Goal: Task Accomplishment & Management: Manage account settings

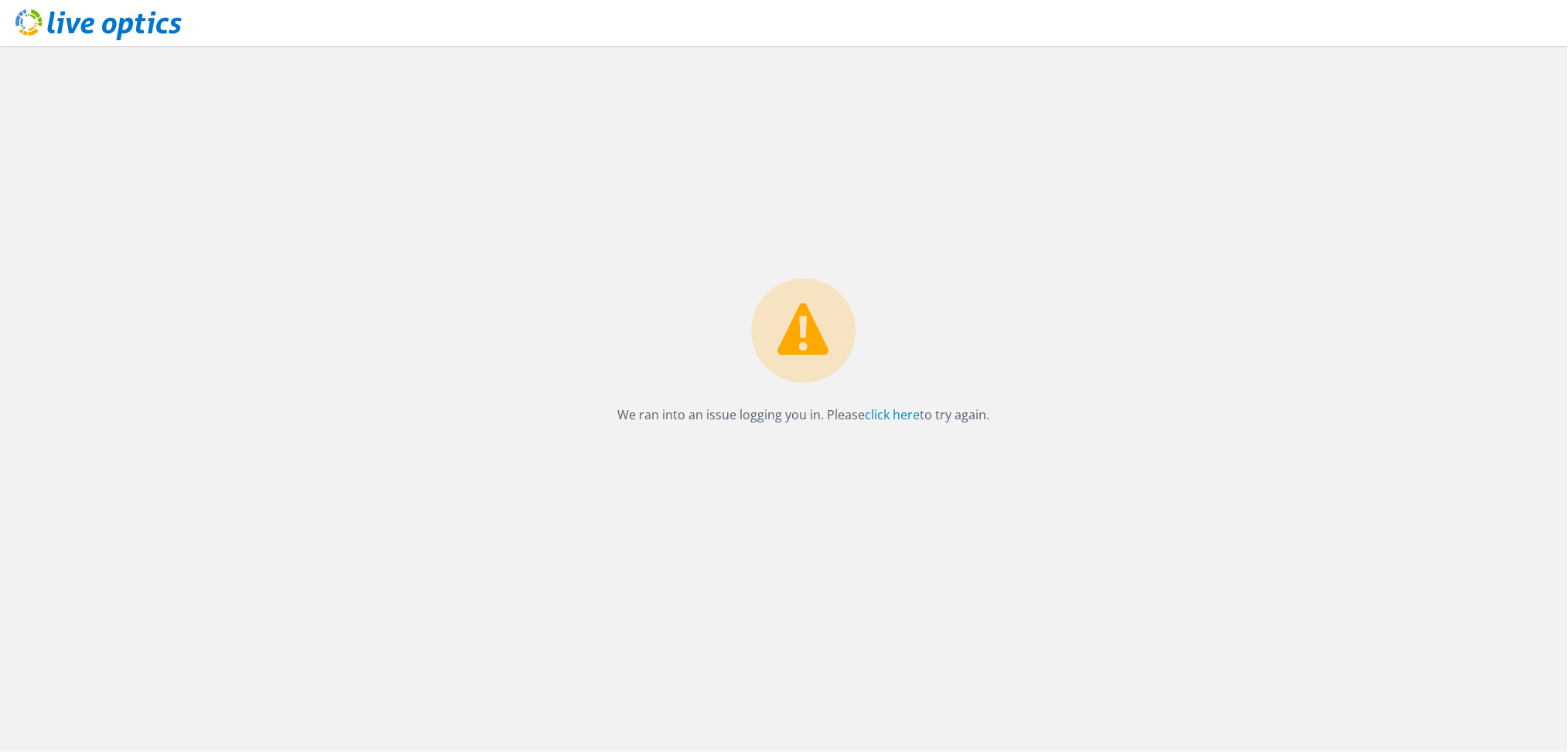
click at [127, 26] on icon at bounding box center [99, 25] width 166 height 32
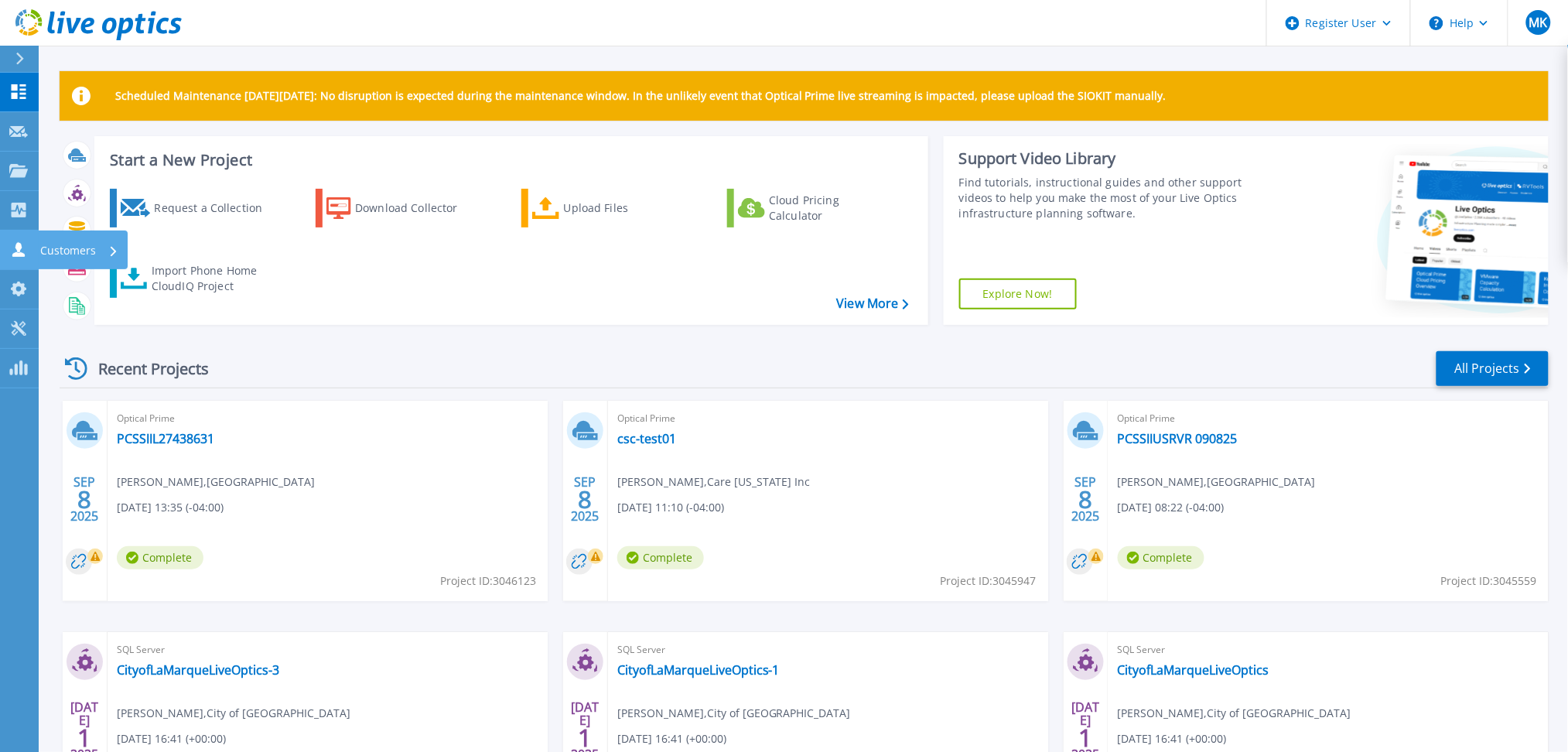
click at [19, 242] on icon at bounding box center [18, 249] width 18 height 15
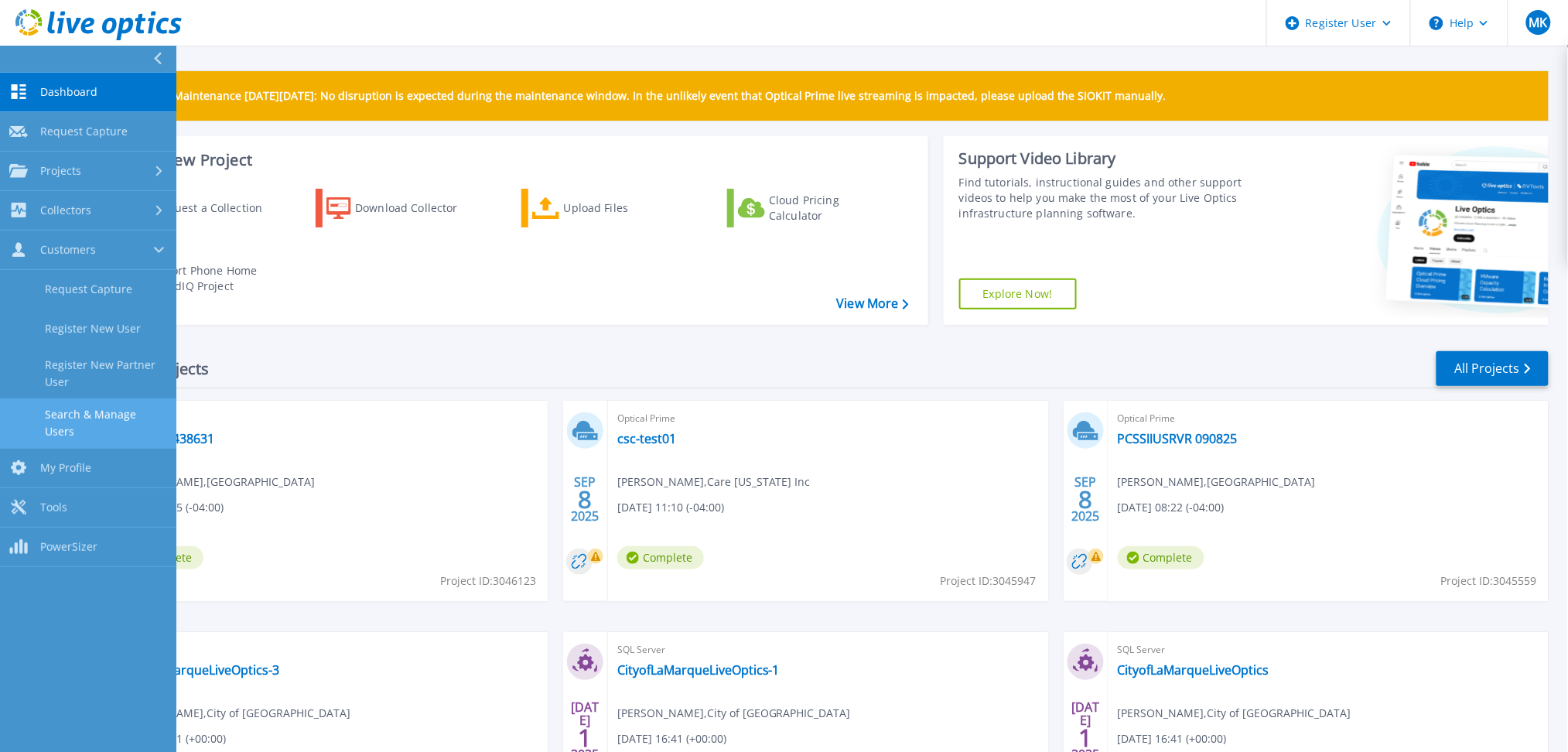
click at [72, 423] on link "Search & Manage Users" at bounding box center [88, 423] width 176 height 49
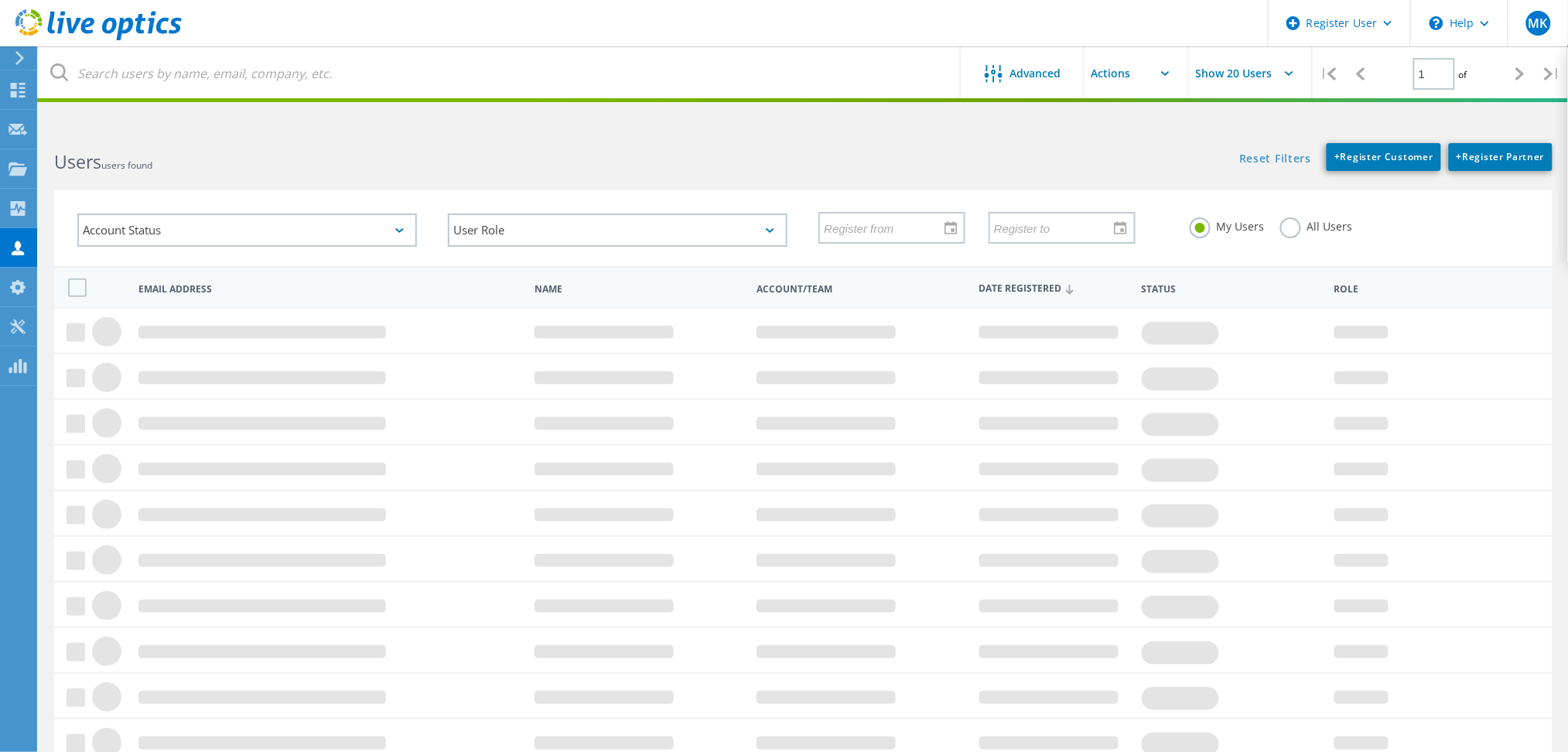
click at [1291, 241] on div "My Users All Users" at bounding box center [1359, 226] width 370 height 57
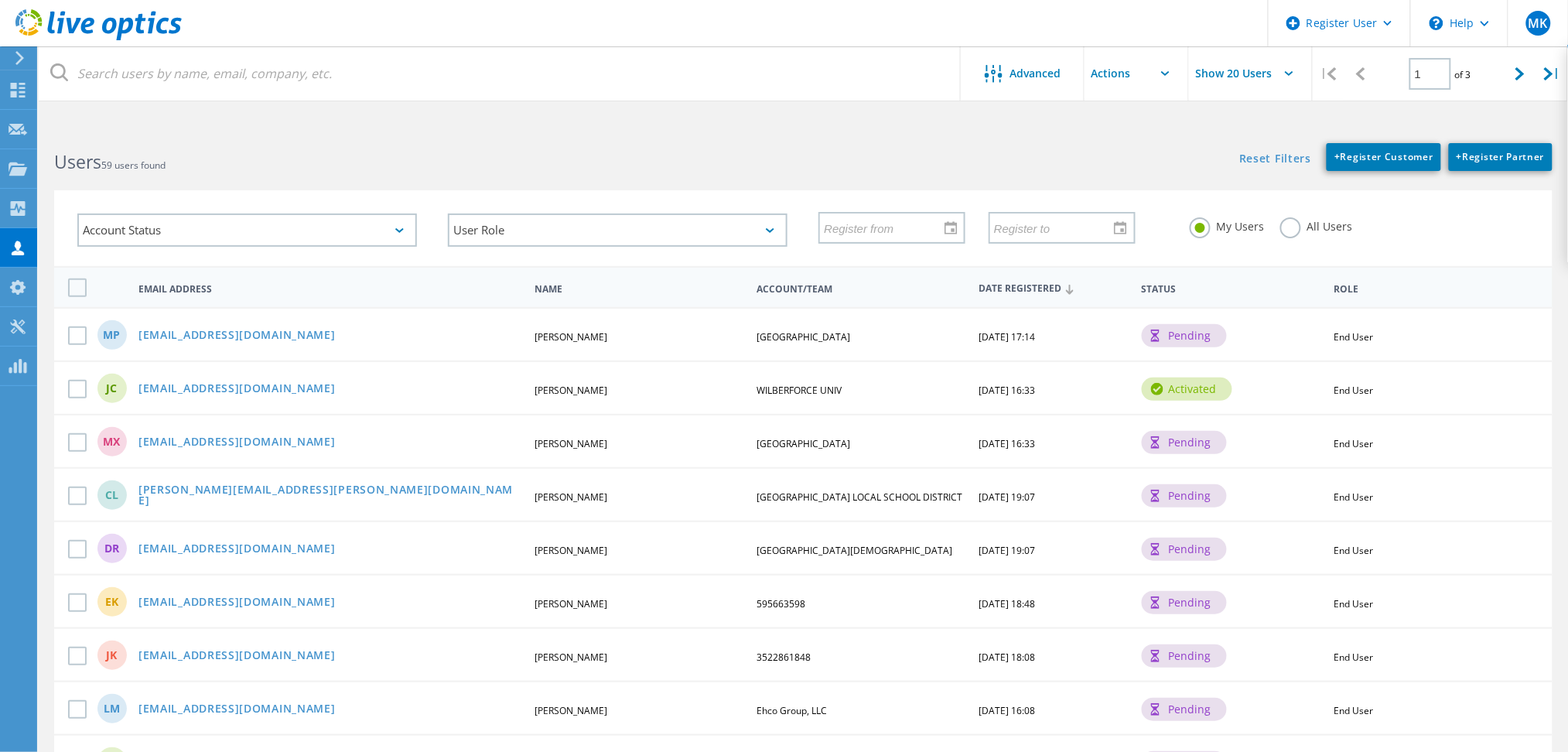
click at [1284, 230] on label "All Users" at bounding box center [1316, 225] width 73 height 15
click at [0, 0] on input "All Users" at bounding box center [0, 0] width 0 height 0
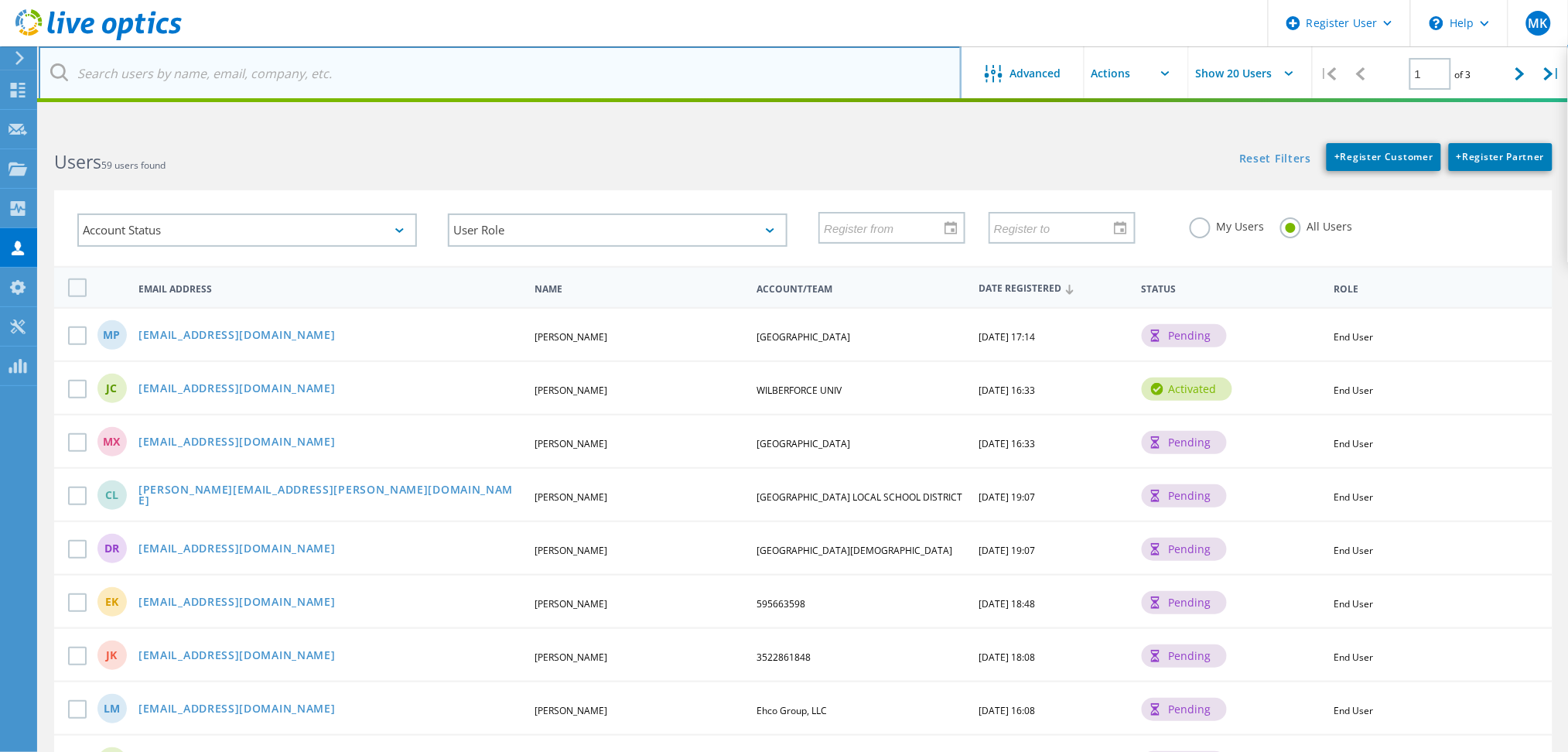
click at [611, 78] on input "text" at bounding box center [500, 74] width 923 height 54
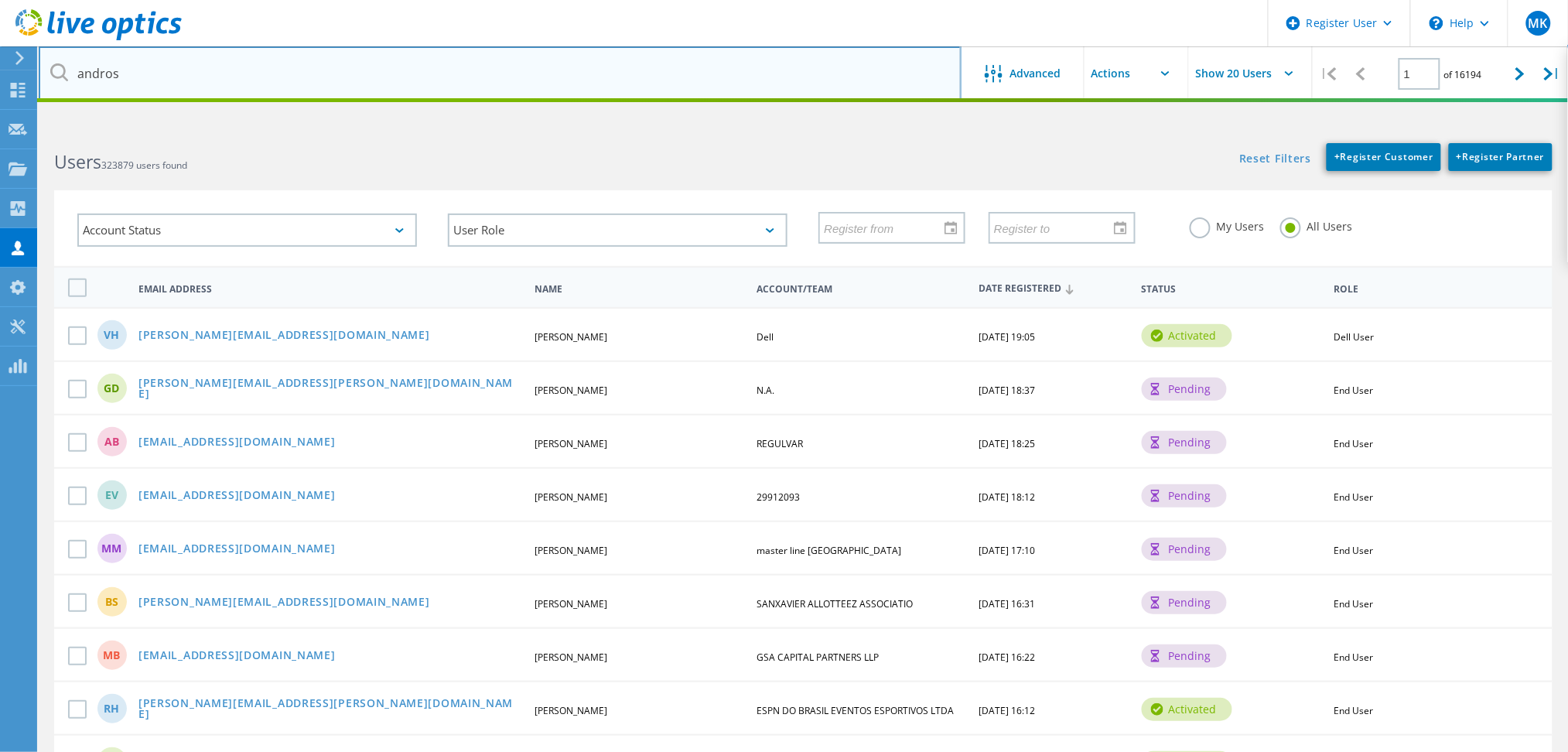
type input "androscoggin"
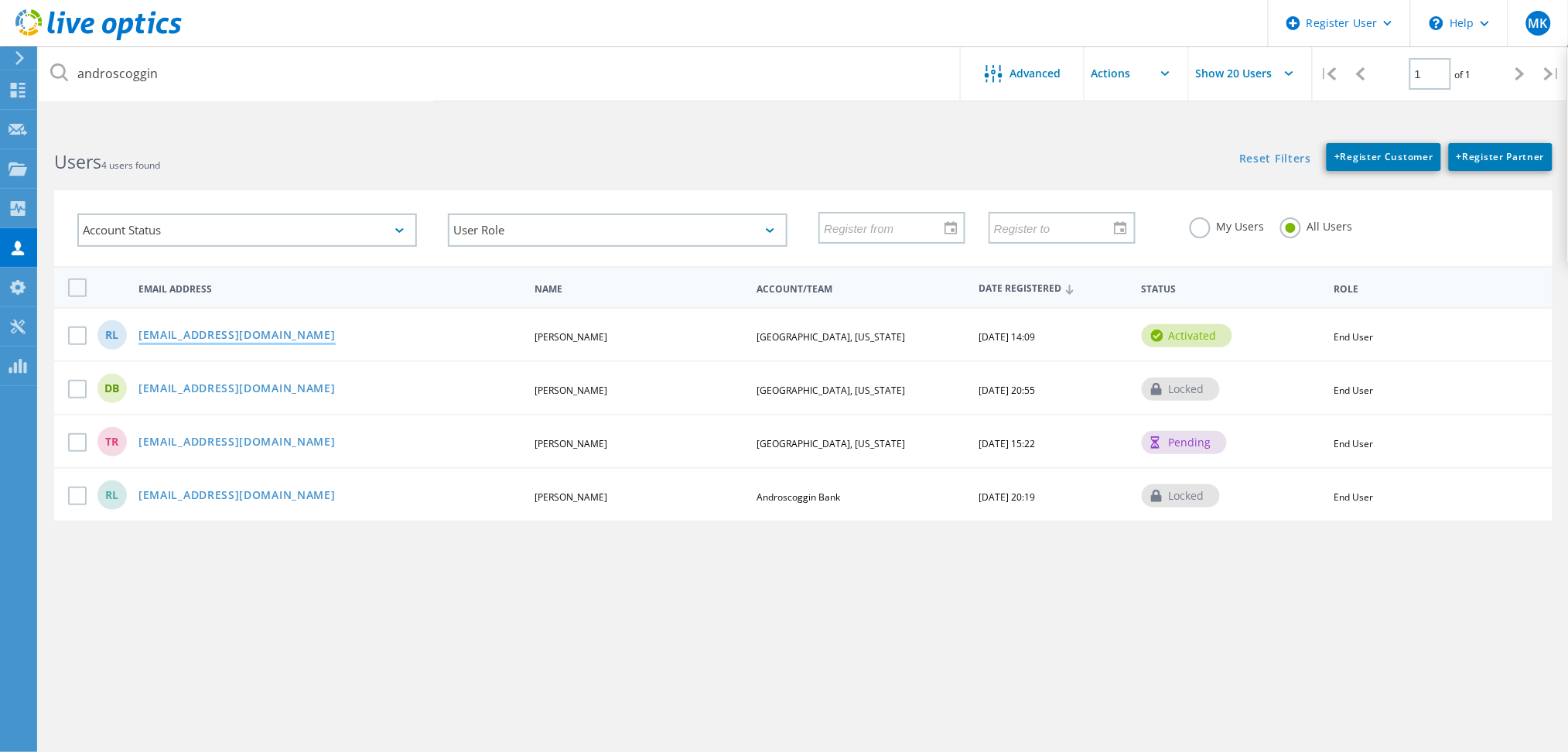
click at [268, 330] on link "[EMAIL_ADDRESS][DOMAIN_NAME]" at bounding box center [237, 337] width 197 height 14
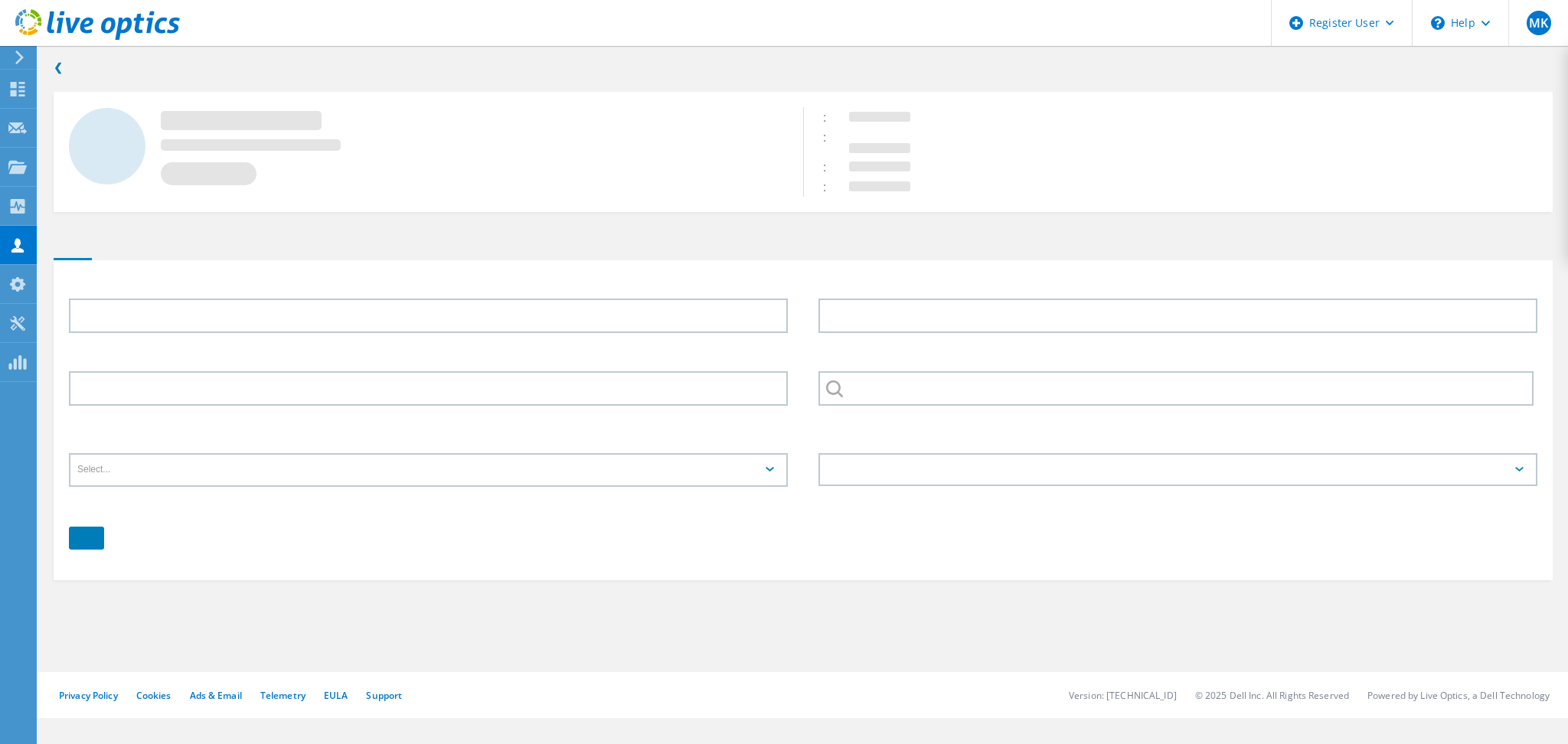
type input "[PERSON_NAME]"
type input "[GEOGRAPHIC_DATA], [US_STATE]"
type input "English"
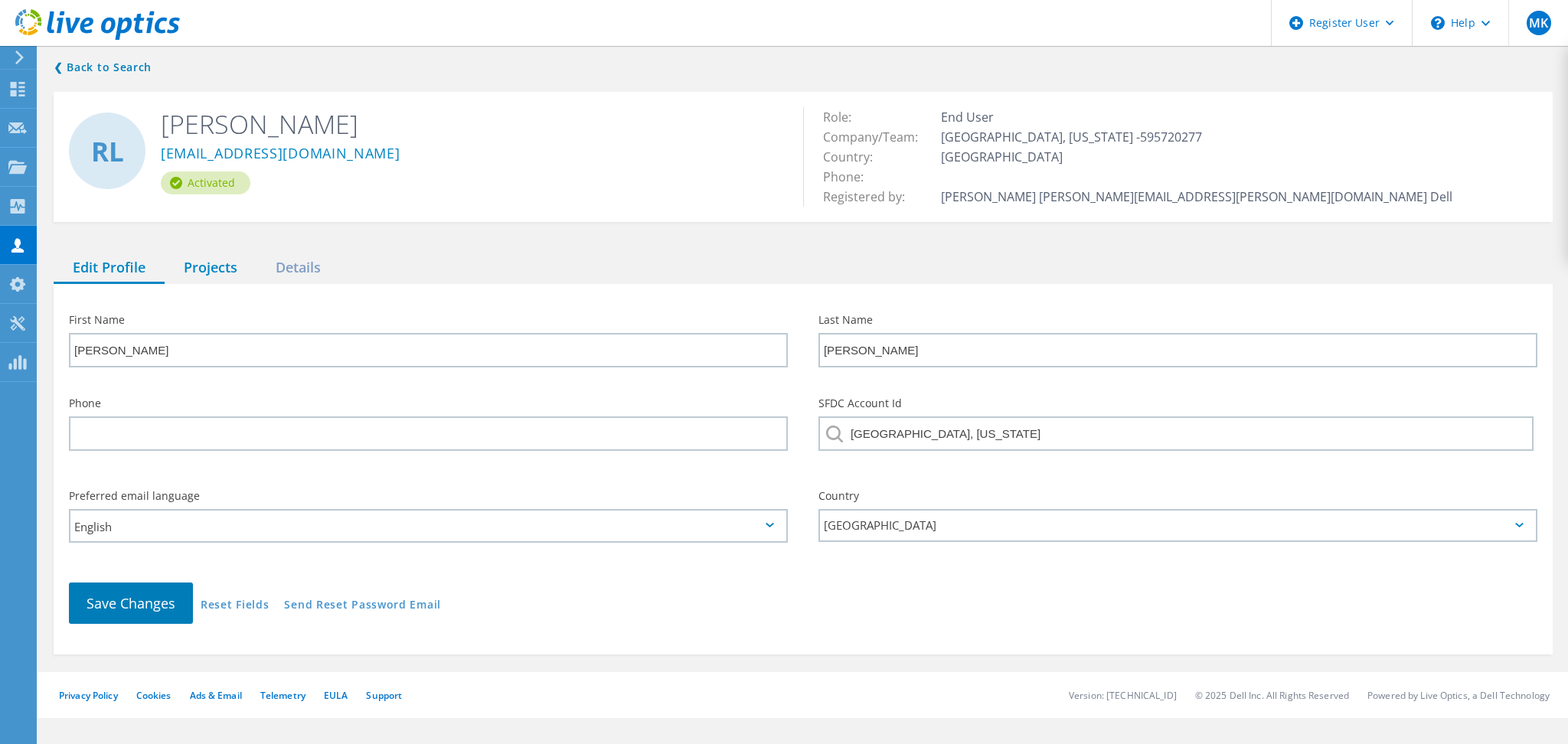
click at [215, 267] on div "Projects" at bounding box center [211, 268] width 92 height 32
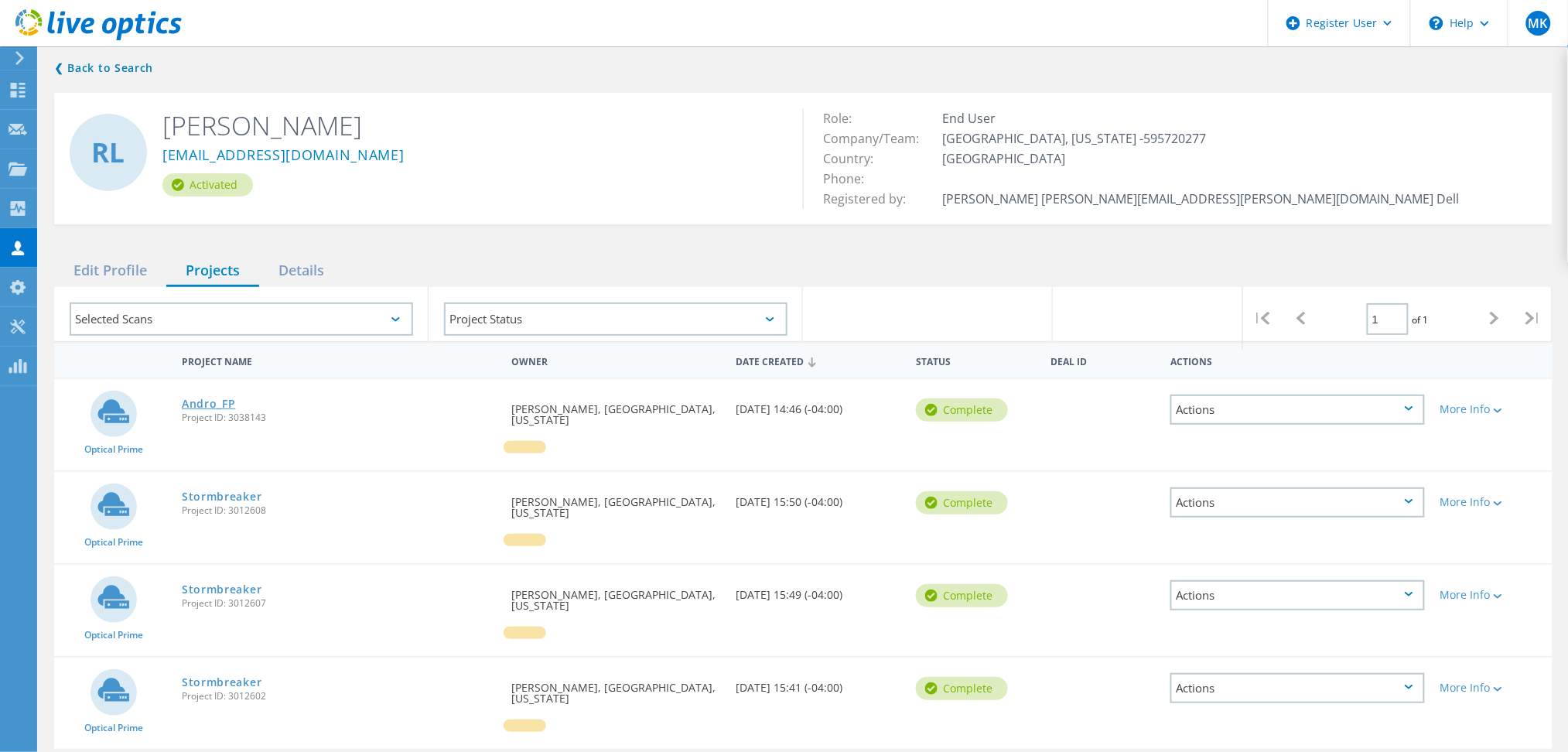
click at [223, 404] on link "Andro_FP" at bounding box center [209, 404] width 54 height 11
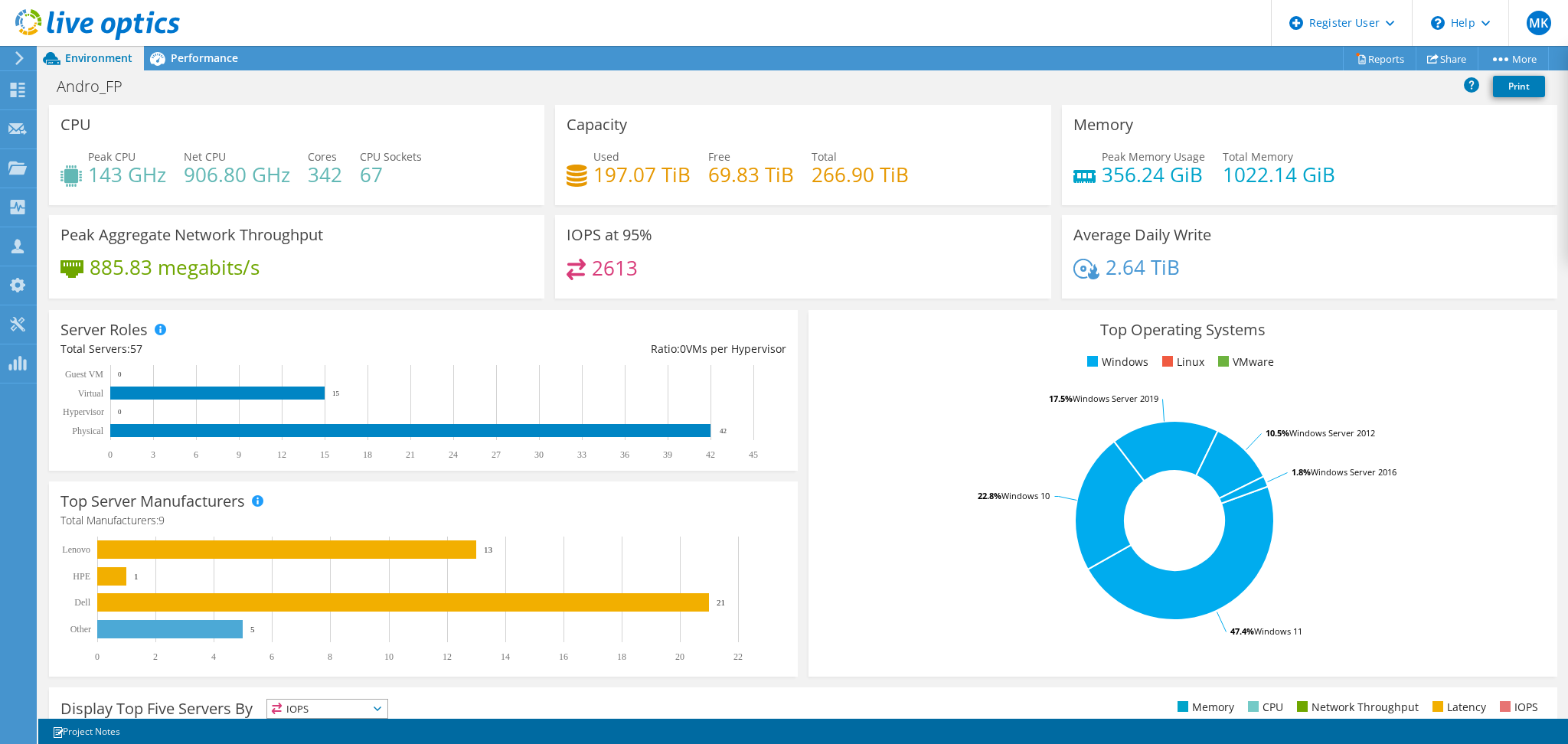
click at [847, 171] on h4 "266.90 TiB" at bounding box center [861, 175] width 98 height 17
click at [888, 201] on div "Capacity Used 197.07 TiB Free 69.83 TiB Total 266.90 TiB" at bounding box center [802, 155] width 495 height 101
